Goal: Transaction & Acquisition: Purchase product/service

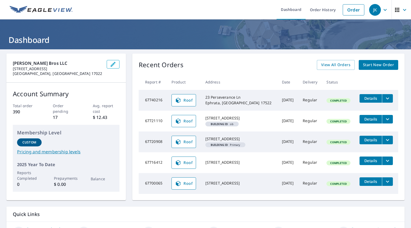
click at [372, 66] on span "Start New Order" at bounding box center [378, 65] width 31 height 7
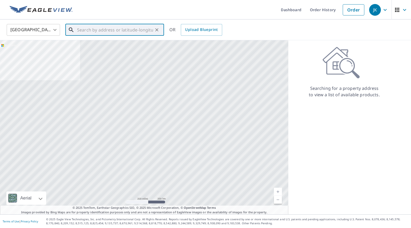
click at [146, 27] on input "text" at bounding box center [115, 29] width 76 height 15
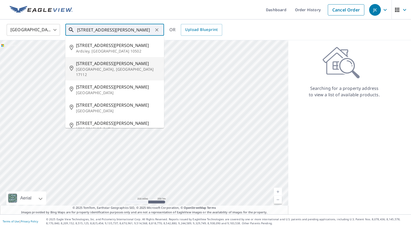
click at [91, 67] on p "[GEOGRAPHIC_DATA], [GEOGRAPHIC_DATA] 17112" at bounding box center [118, 72] width 84 height 11
type input "[STREET_ADDRESS][PERSON_NAME][PERSON_NAME]"
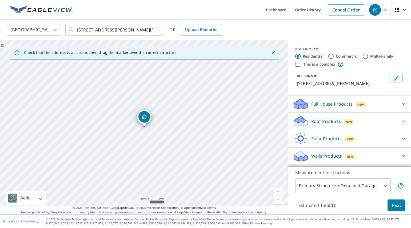
click at [400, 119] on div at bounding box center [403, 121] width 13 height 13
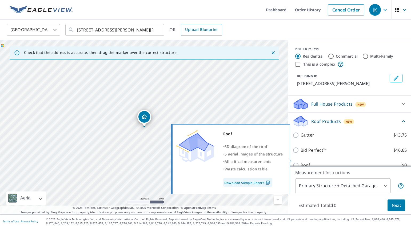
click at [294, 162] on input "Roof $0" at bounding box center [296, 165] width 8 height 6
checkbox input "true"
type input "3"
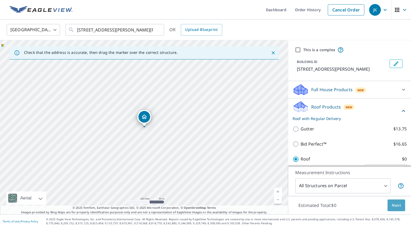
click at [398, 206] on span "Next" at bounding box center [396, 205] width 9 height 7
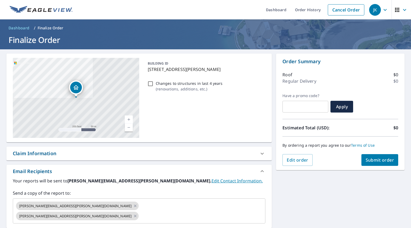
click at [149, 80] on input "Changes to structures in last 4 years ( renovations, additions, etc. )" at bounding box center [150, 83] width 6 height 6
checkbox input "true"
click at [378, 159] on span "Submit order" at bounding box center [379, 160] width 29 height 6
